Goal: Find specific page/section: Find specific page/section

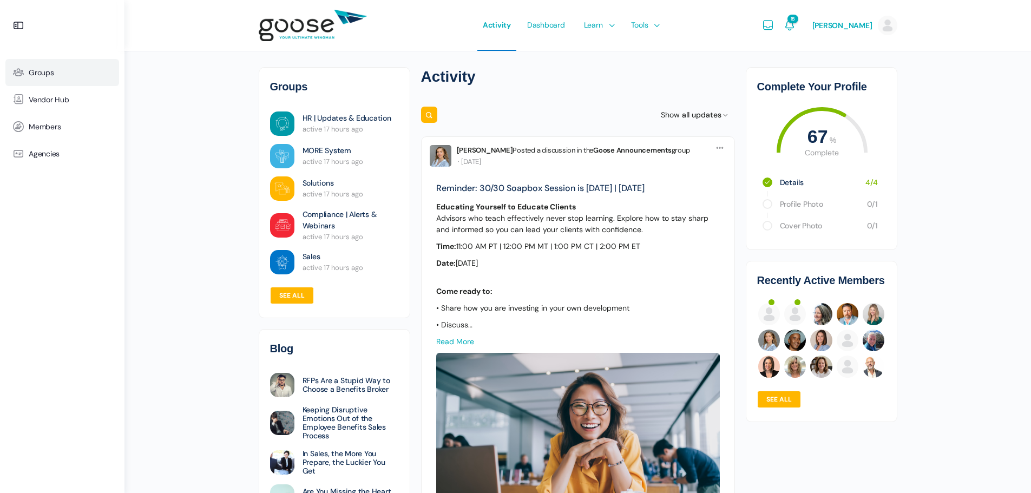
click at [37, 70] on span "Groups" at bounding box center [41, 72] width 25 height 9
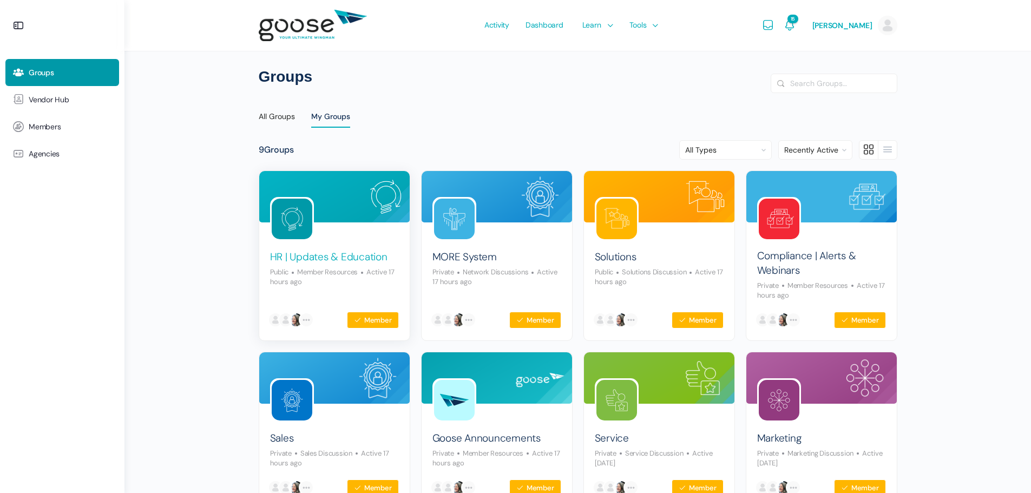
click at [326, 254] on link "HR | Updates & Education" at bounding box center [328, 257] width 117 height 15
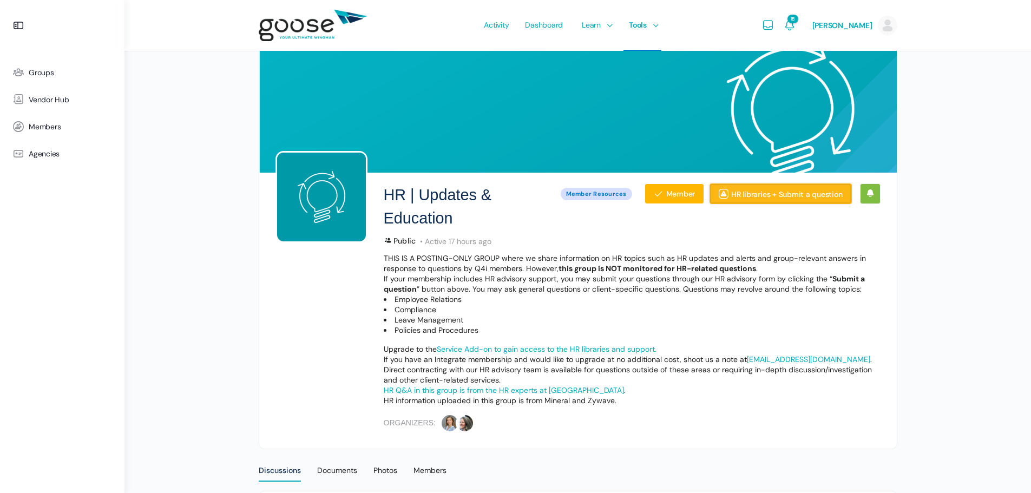
click at [756, 191] on link "HR libraries + Submit a question" at bounding box center [781, 193] width 142 height 21
